Goal: Information Seeking & Learning: Learn about a topic

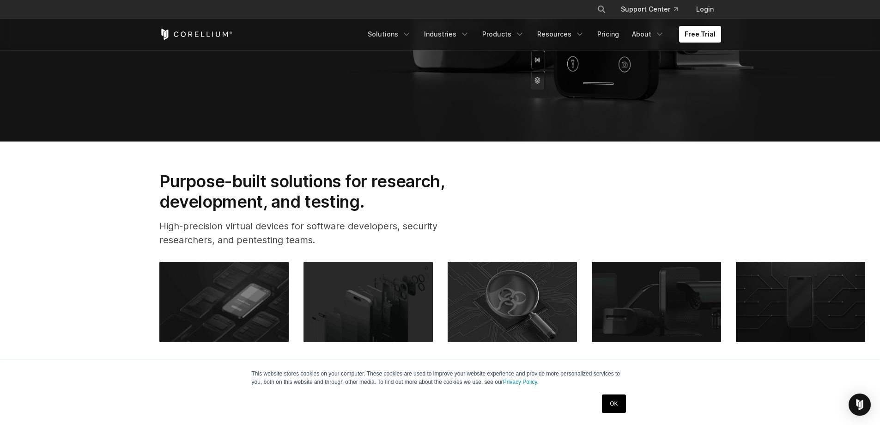
drag, startPoint x: 206, startPoint y: 283, endPoint x: 211, endPoint y: 382, distance: 99.0
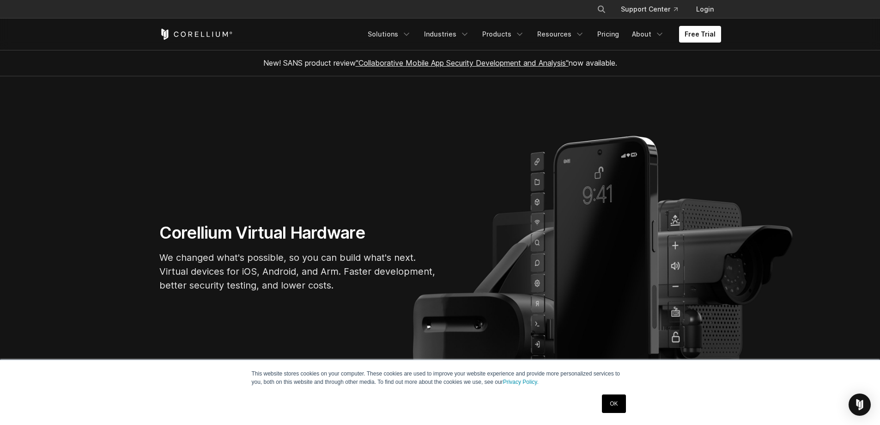
drag, startPoint x: 152, startPoint y: 209, endPoint x: 422, endPoint y: 80, distance: 299.1
click at [606, 34] on link "Pricing" at bounding box center [608, 34] width 33 height 17
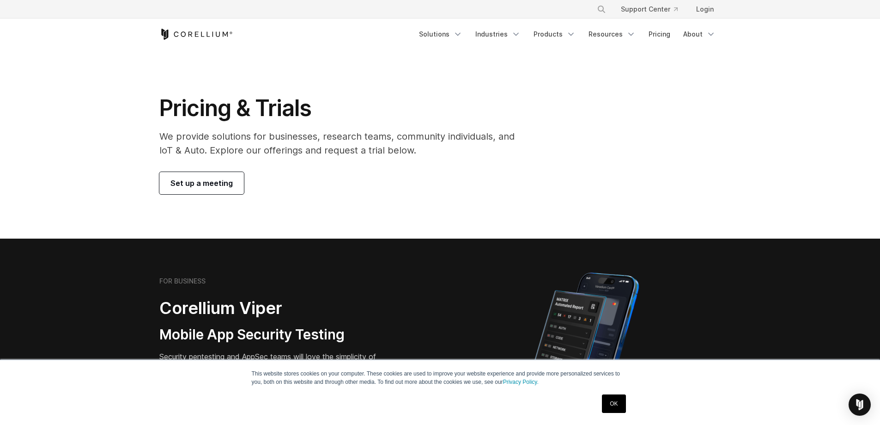
click at [190, 181] on span "Set up a meeting" at bounding box center [201, 182] width 62 height 11
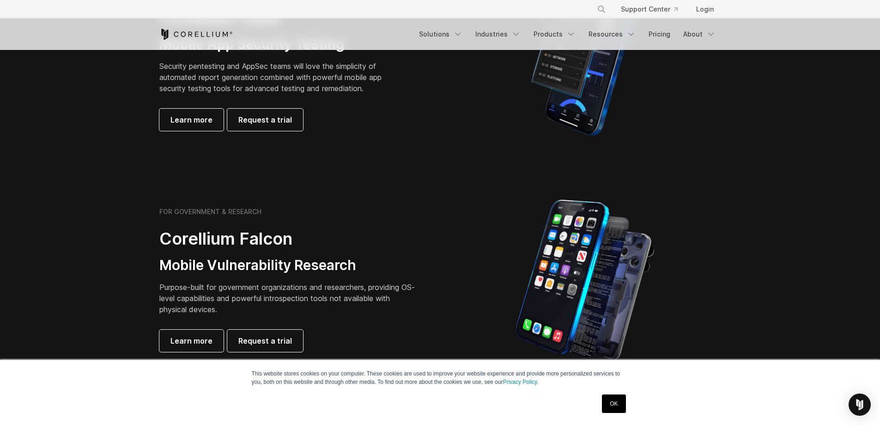
drag, startPoint x: 337, startPoint y: 309, endPoint x: 334, endPoint y: 336, distance: 27.5
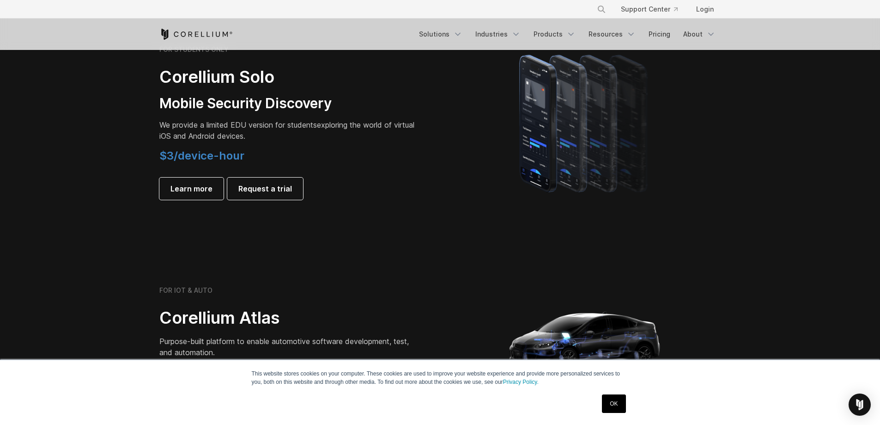
drag, startPoint x: 324, startPoint y: 259, endPoint x: 362, endPoint y: 315, distance: 67.7
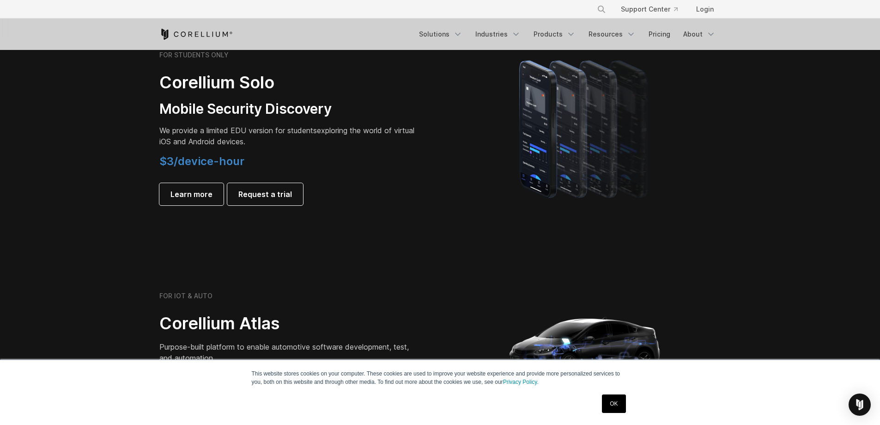
scroll to position [661, 0]
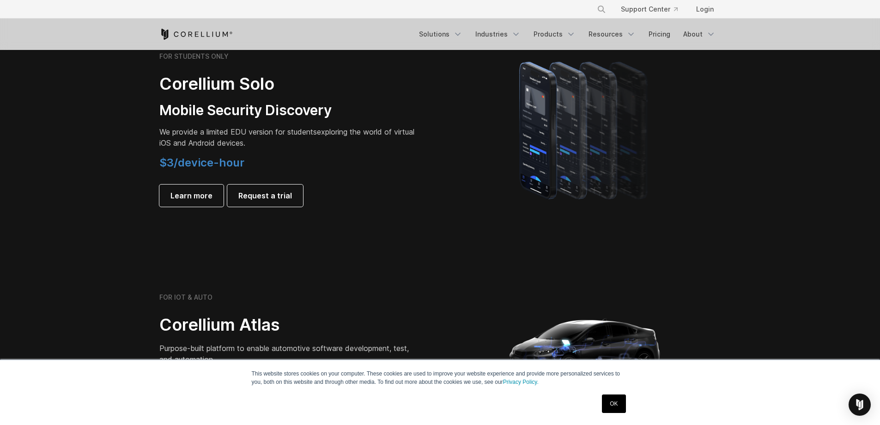
click at [253, 246] on section "FOR IOT & AUTO Corellium Atlas Purpose-built platform to enable automotive soft…" at bounding box center [440, 351] width 880 height 222
click at [210, 202] on link "Learn more" at bounding box center [191, 195] width 64 height 22
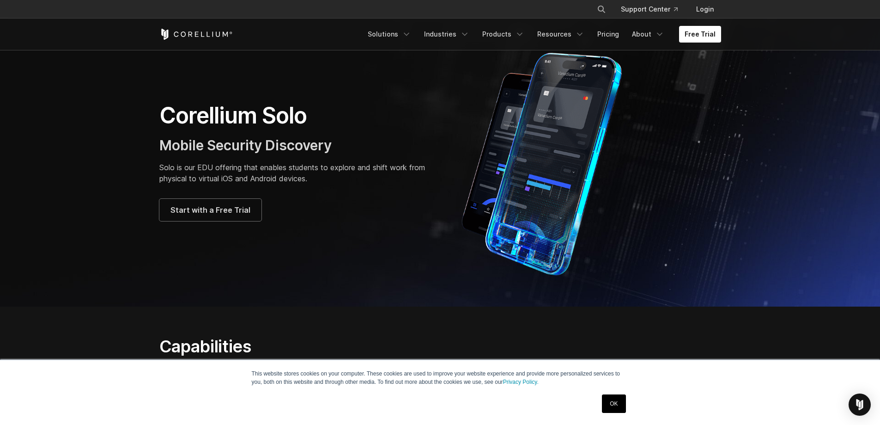
drag, startPoint x: 388, startPoint y: 257, endPoint x: 404, endPoint y: 321, distance: 65.7
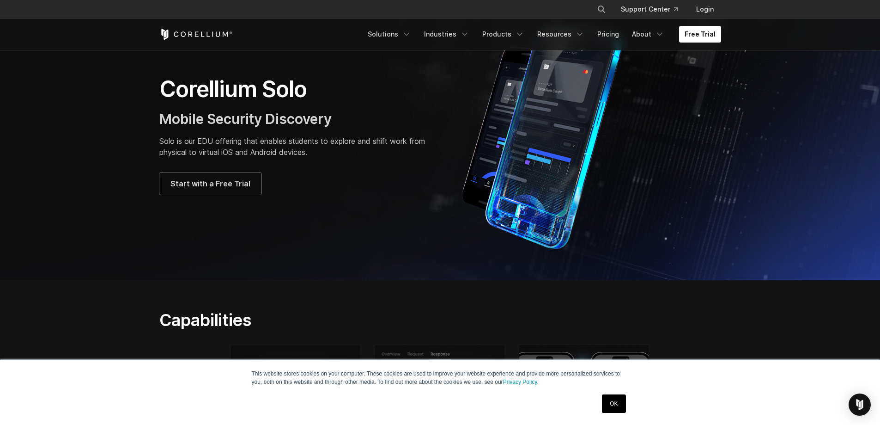
drag, startPoint x: 362, startPoint y: 189, endPoint x: 378, endPoint y: 121, distance: 70.2
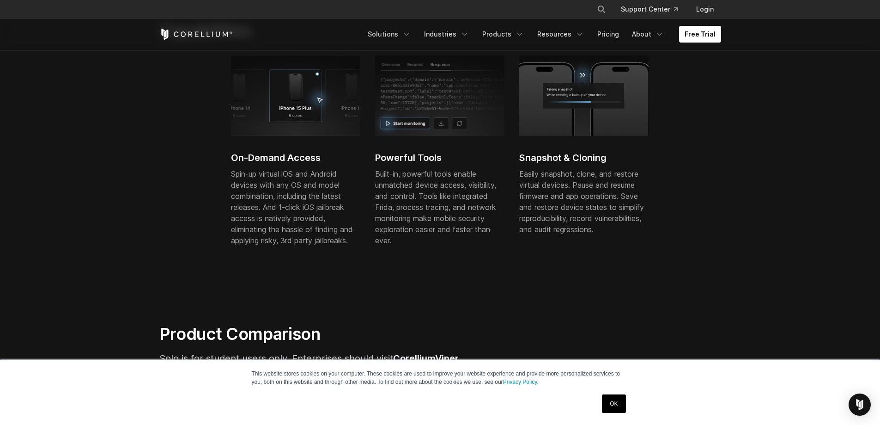
drag, startPoint x: 389, startPoint y: 168, endPoint x: 393, endPoint y: 258, distance: 90.2
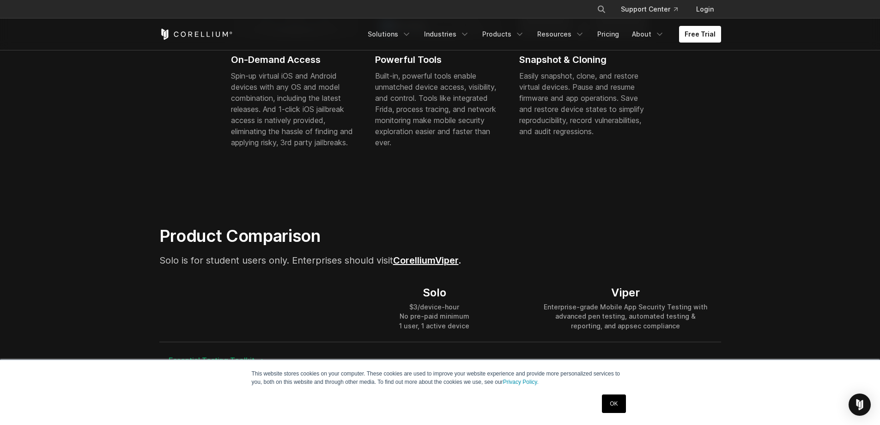
scroll to position [282, 0]
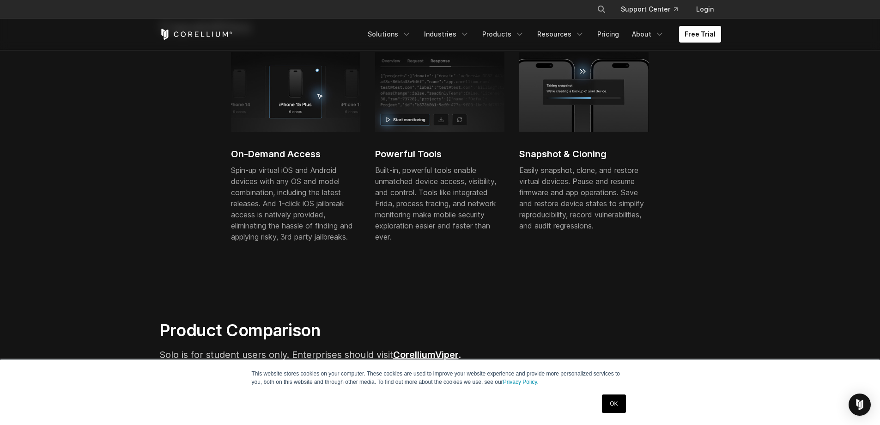
drag, startPoint x: 404, startPoint y: 118, endPoint x: 382, endPoint y: 116, distance: 22.2
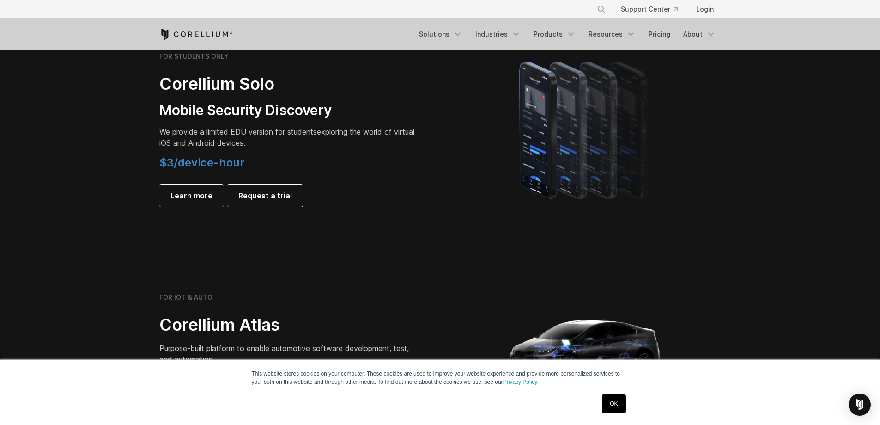
drag, startPoint x: 377, startPoint y: 183, endPoint x: 385, endPoint y: 203, distance: 21.1
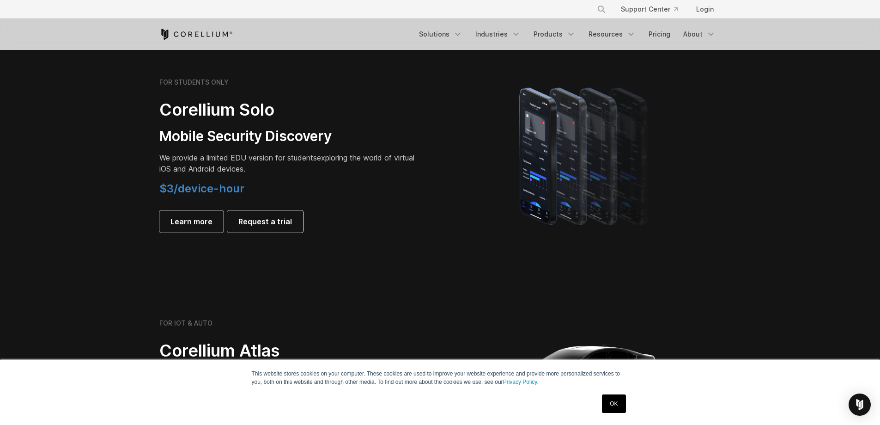
drag, startPoint x: 380, startPoint y: 144, endPoint x: 372, endPoint y: 227, distance: 83.0
